Goal: Task Accomplishment & Management: Use online tool/utility

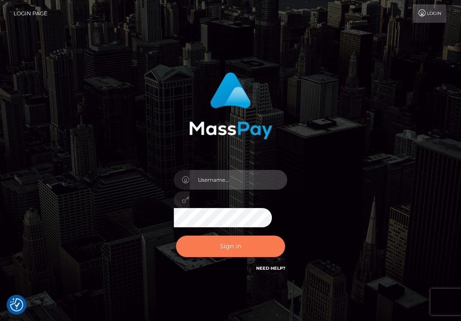
type input "aluasupport"
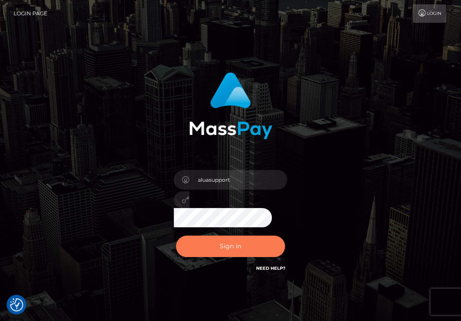
click at [234, 243] on button "Sign in" at bounding box center [231, 246] width 110 height 21
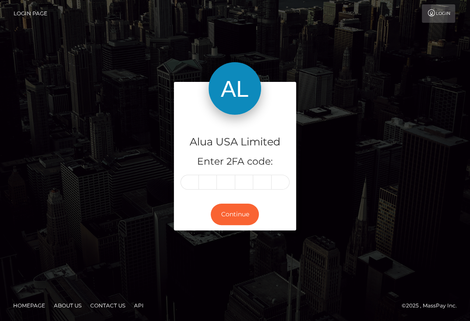
click at [192, 184] on input "text" at bounding box center [190, 182] width 18 height 15
type input "9"
type input "2"
type input "1"
type input "8"
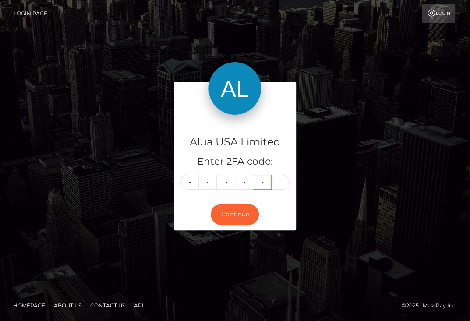
type input "0"
type input "9"
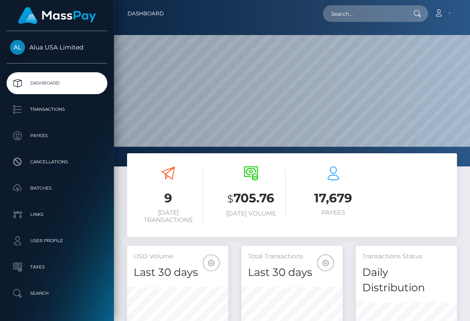
scroll to position [170, 101]
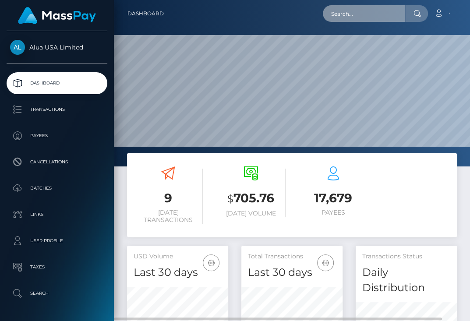
click at [381, 18] on input "text" at bounding box center [364, 13] width 82 height 17
paste input "62835a54eb9c635d7c77f2dd"
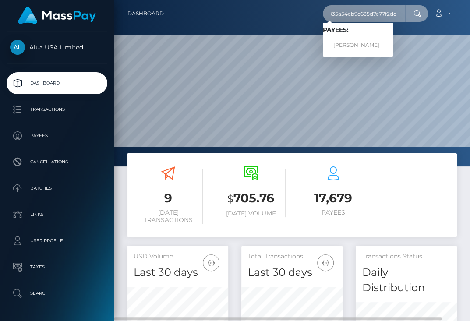
type input "62835a54eb9c635d7c77f2dd"
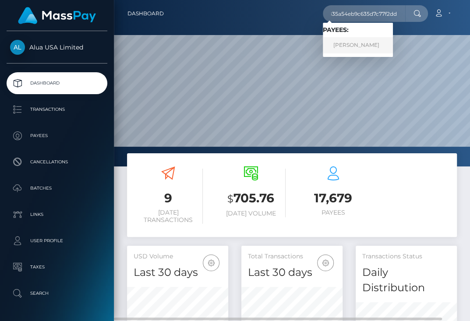
click at [374, 44] on link "Hùng nguyễn" at bounding box center [358, 45] width 70 height 16
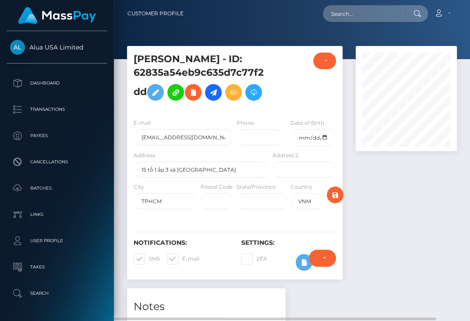
scroll to position [234, 0]
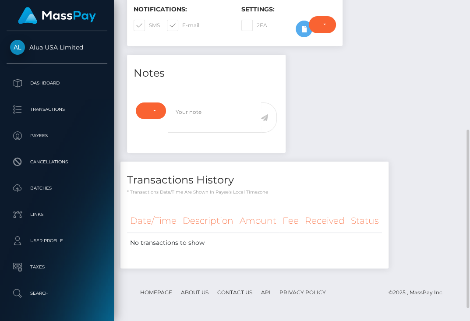
click at [306, 42] on div "Require ID/Selfie Verification Do not require Paid by payee Require ID/Selfie V…" at bounding box center [322, 28] width 40 height 25
click at [300, 35] on icon at bounding box center [304, 29] width 11 height 11
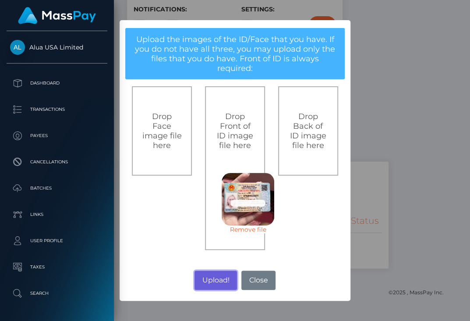
click at [212, 279] on button "Upload!" at bounding box center [216, 280] width 43 height 19
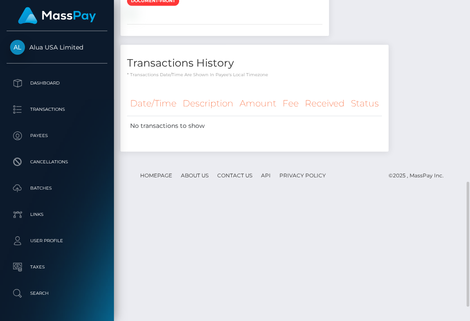
scroll to position [351, 0]
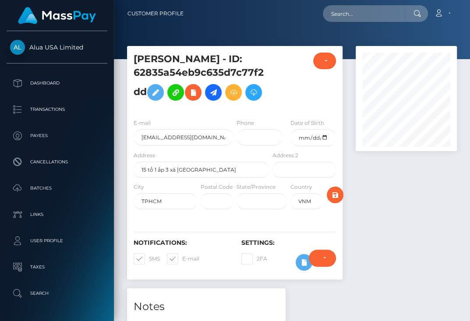
scroll to position [105, 101]
